Goal: Check status

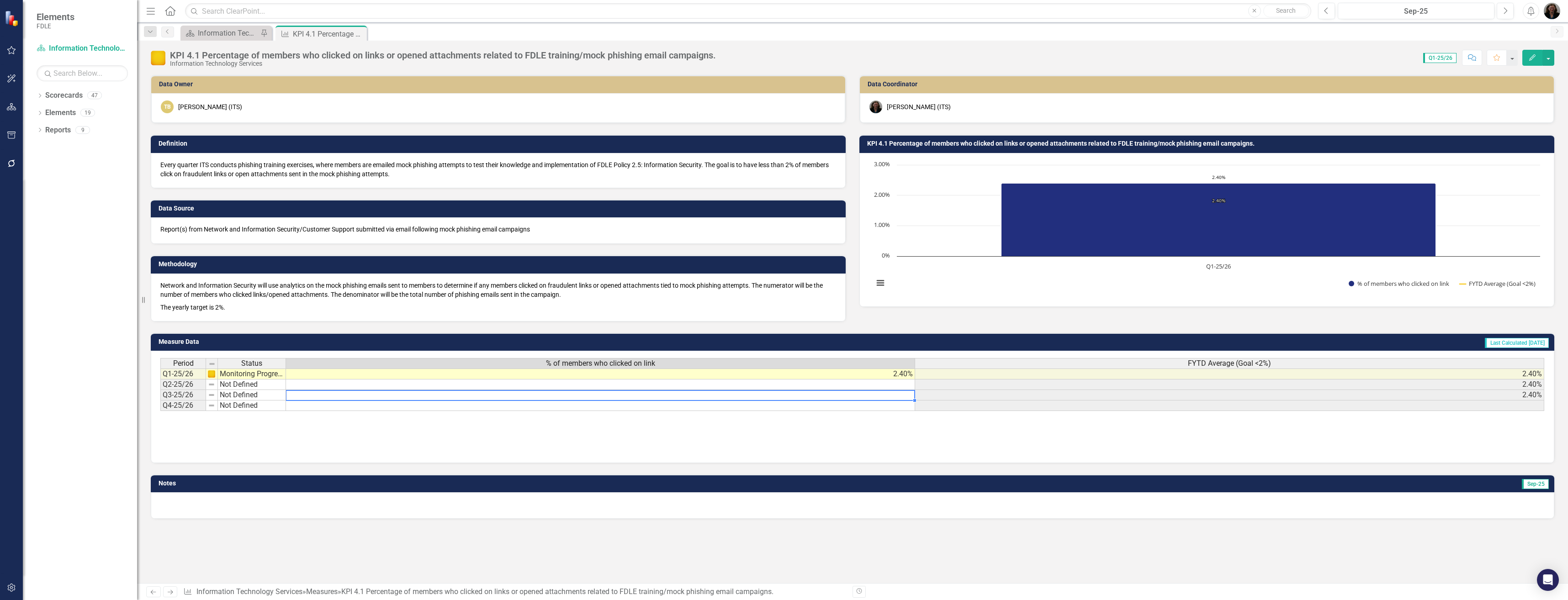
drag, startPoint x: 472, startPoint y: 457, endPoint x: 411, endPoint y: 468, distance: 62.0
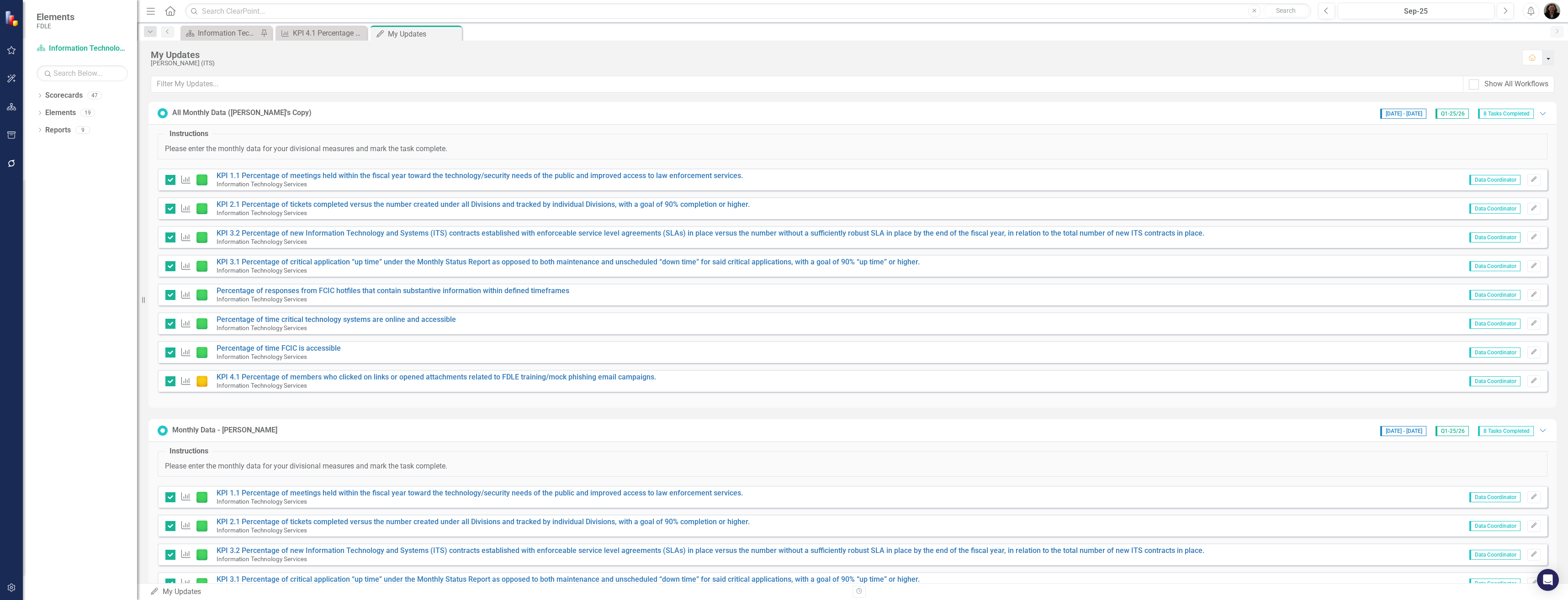
click at [1549, 60] on button "button" at bounding box center [1549, 58] width 12 height 16
click at [443, 35] on icon "Pin" at bounding box center [443, 33] width 7 height 9
click at [1440, 114] on span "Q1-25/26" at bounding box center [1452, 114] width 33 height 10
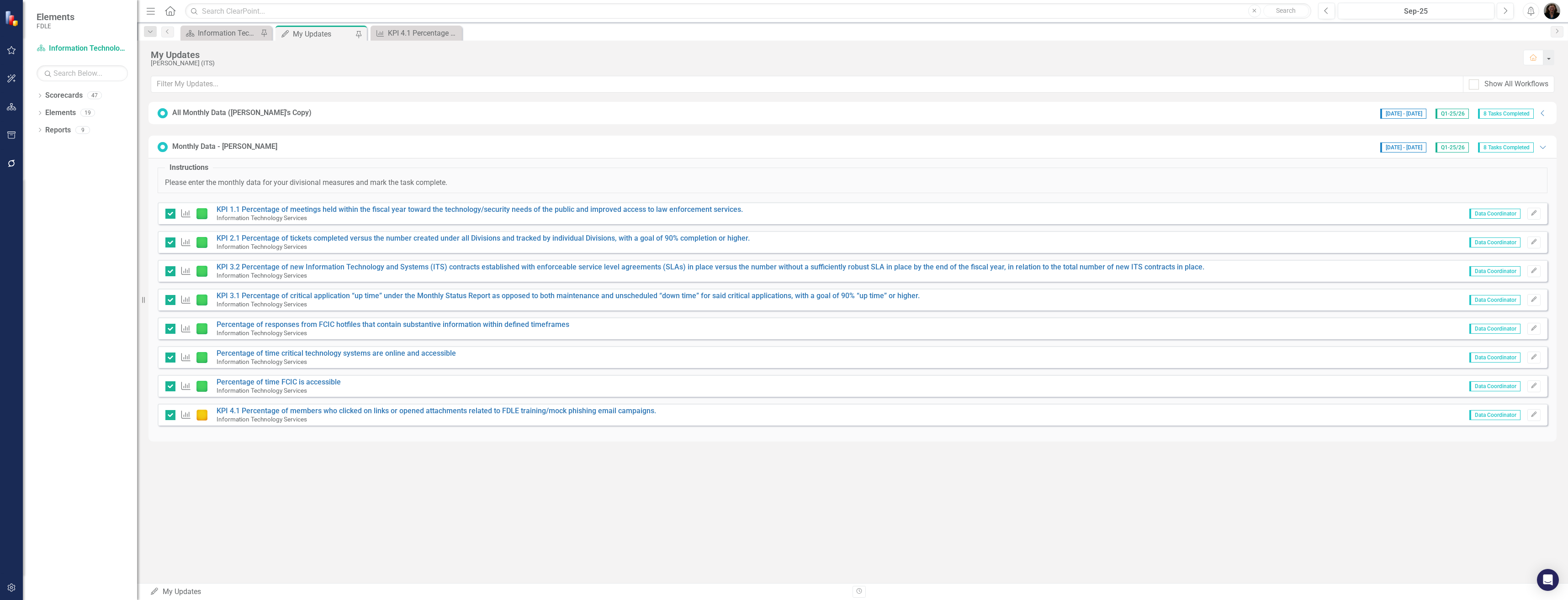
click at [1440, 114] on span "Q1-25/26" at bounding box center [1452, 114] width 33 height 10
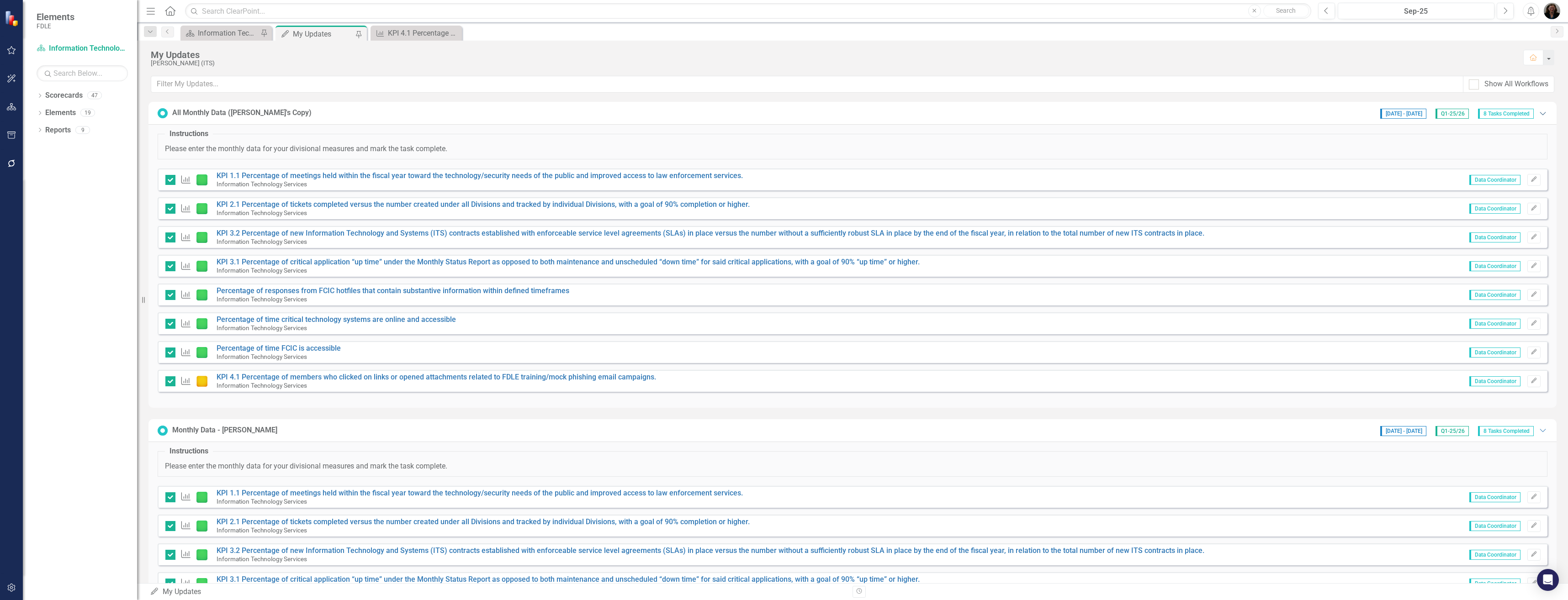
click at [1539, 114] on icon "Expanded" at bounding box center [1542, 113] width 9 height 7
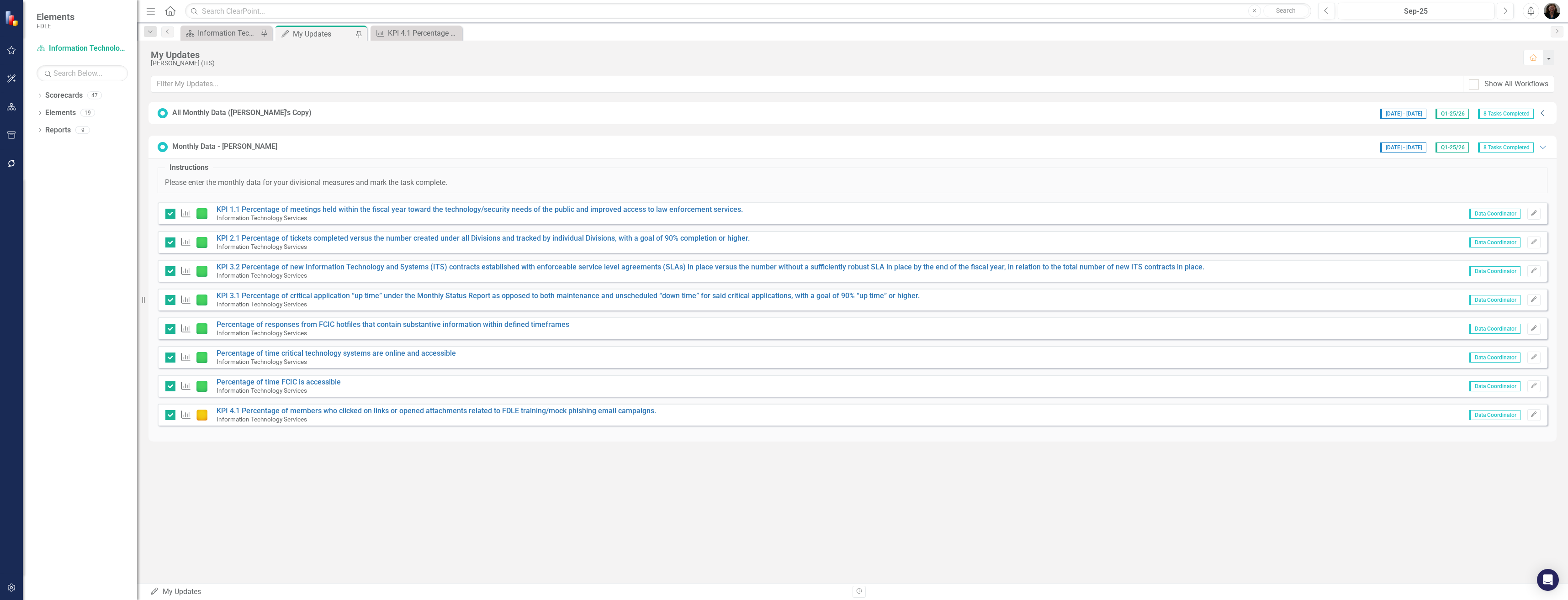
click at [1539, 114] on icon "Collapse" at bounding box center [1542, 113] width 9 height 7
